Goal: Information Seeking & Learning: Learn about a topic

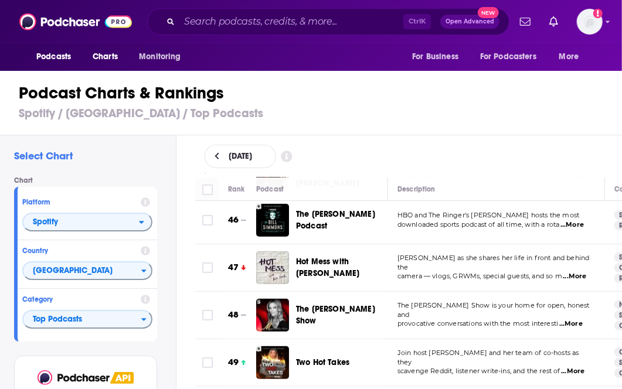
scroll to position [2170, 0]
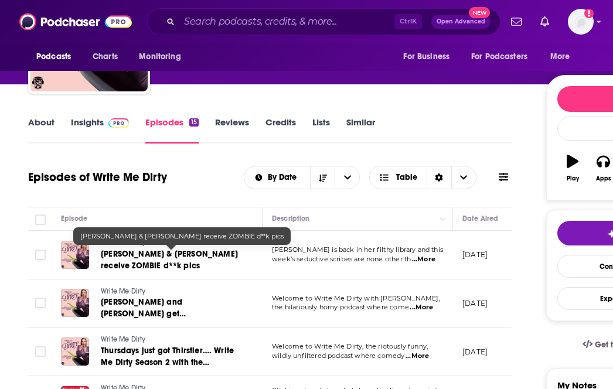
scroll to position [117, 0]
